Goal: Task Accomplishment & Management: Manage account settings

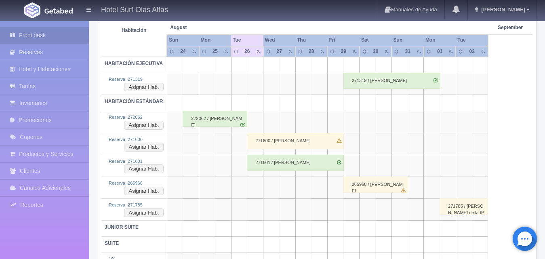
scroll to position [162, 0]
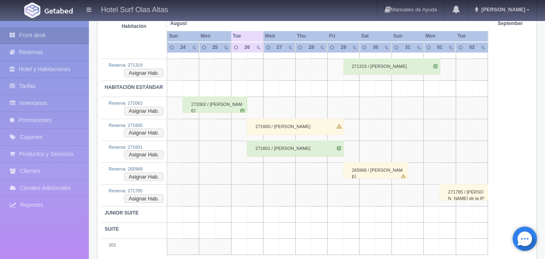
click at [275, 149] on div "271601 / [PERSON_NAME]" at bounding box center [295, 149] width 97 height 16
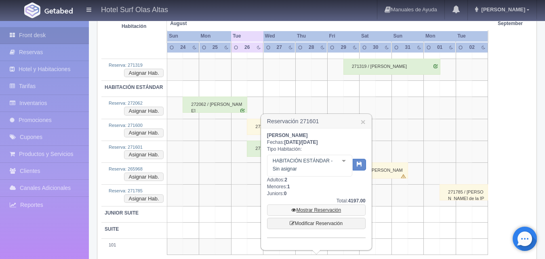
click at [325, 208] on link "Mostrar Reservación" at bounding box center [316, 210] width 99 height 11
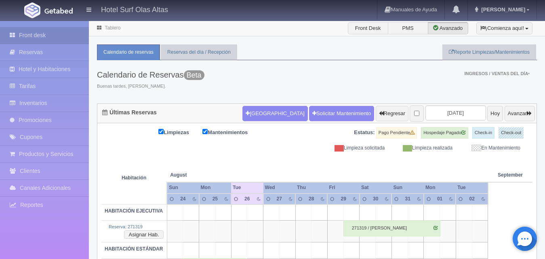
scroll to position [162, 0]
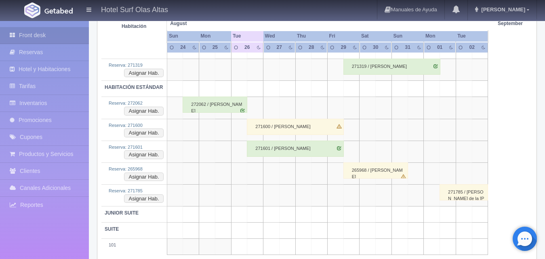
click at [275, 124] on div "271600 / [PERSON_NAME]" at bounding box center [295, 127] width 97 height 16
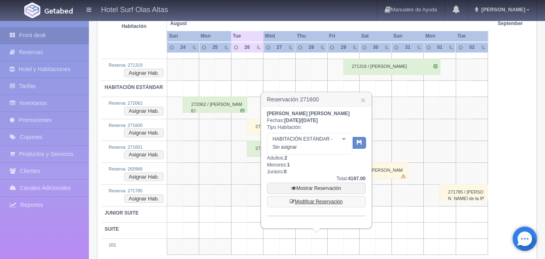
click at [337, 199] on link "Modificar Reservación" at bounding box center [316, 201] width 99 height 11
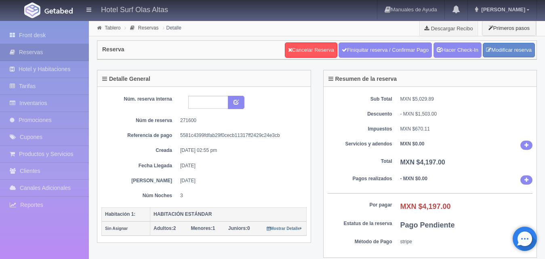
select select "2"
select select "1"
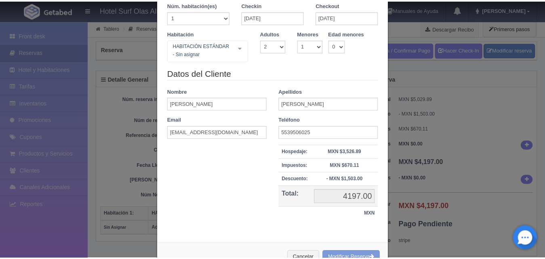
scroll to position [67, 0]
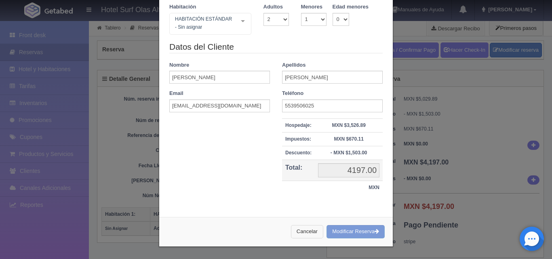
click at [301, 230] on button "Cancelar" at bounding box center [307, 231] width 32 height 13
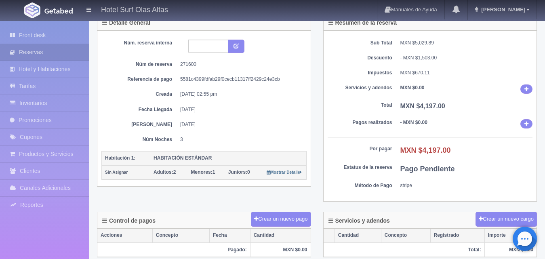
scroll to position [0, 0]
